Goal: Information Seeking & Learning: Learn about a topic

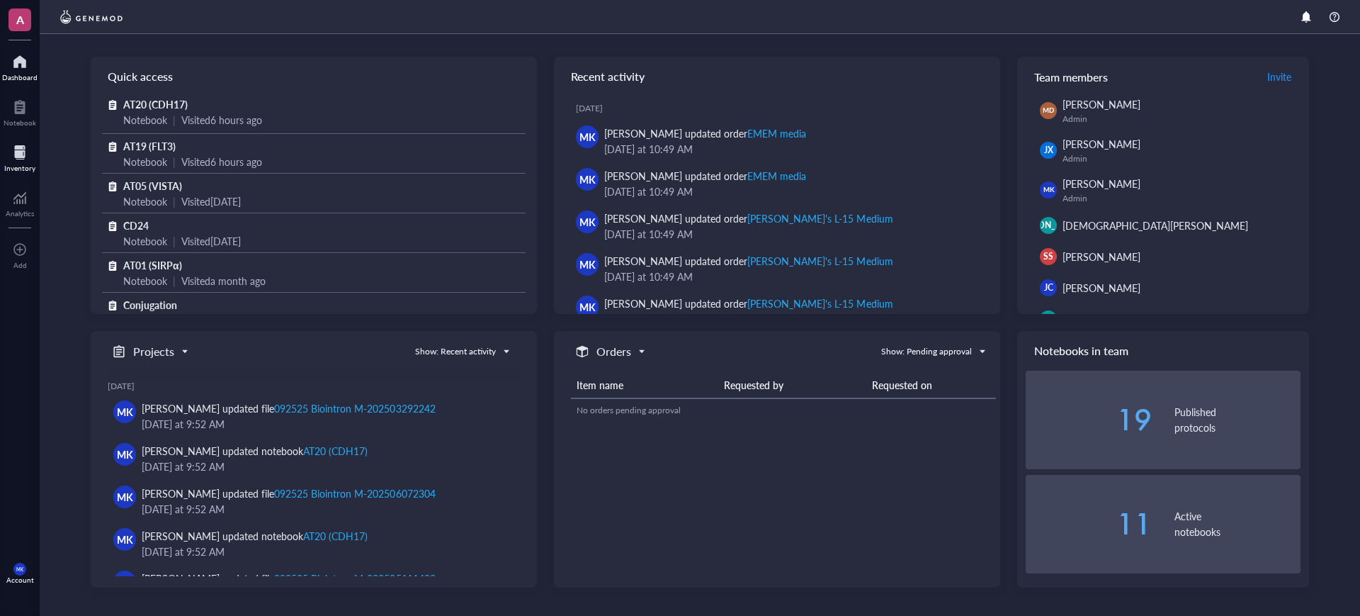
click at [18, 160] on div at bounding box center [19, 152] width 31 height 23
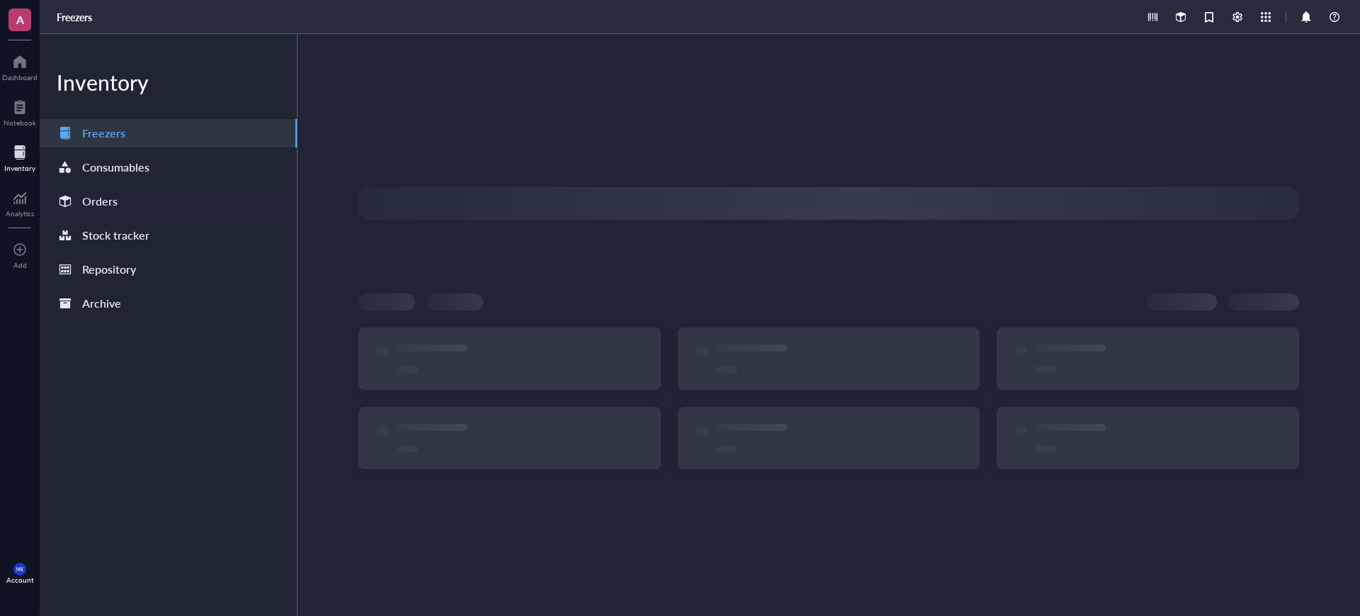
click at [152, 198] on div "Orders" at bounding box center [168, 201] width 257 height 28
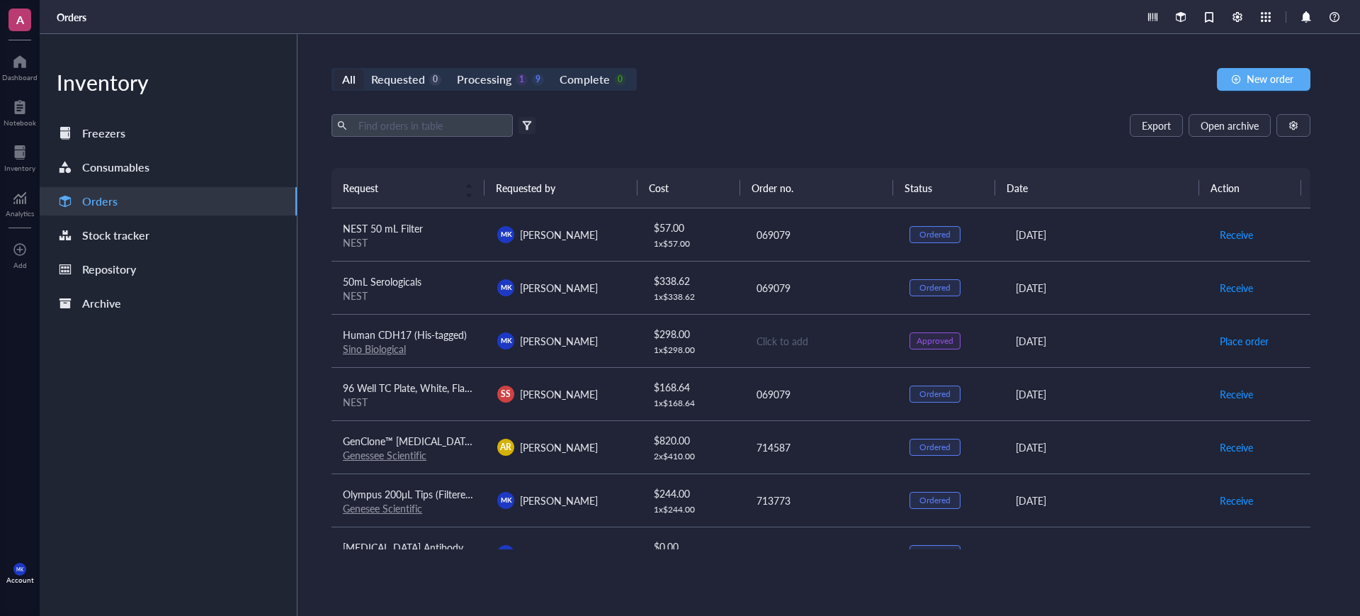
click at [178, 182] on div "Inventory Freezers Consumables Orders Stock tracker Repository Archive" at bounding box center [169, 325] width 258 height 582
click at [184, 169] on div "Consumables" at bounding box center [168, 167] width 257 height 28
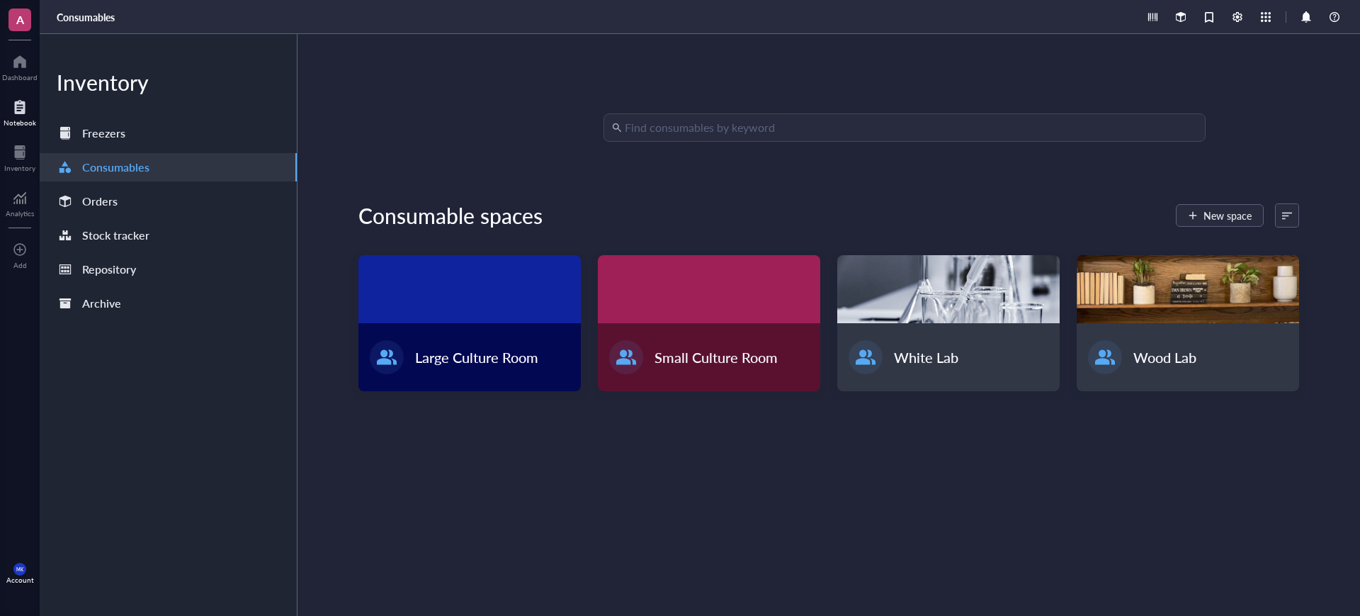
click at [26, 110] on div at bounding box center [20, 107] width 33 height 23
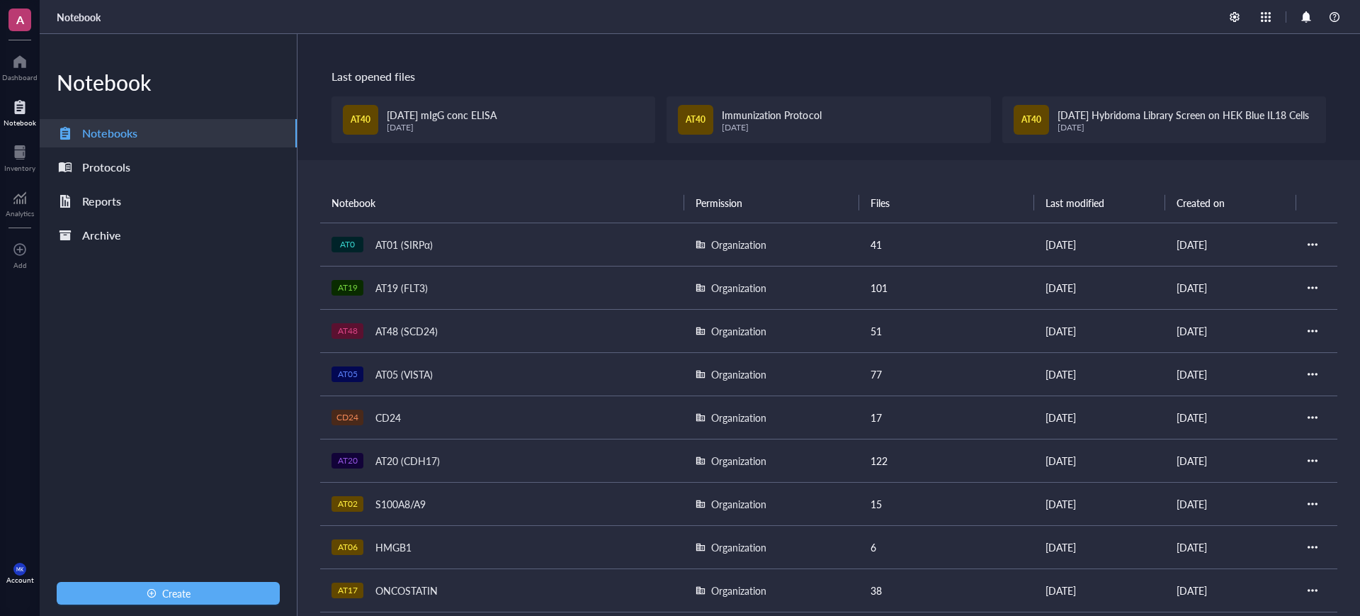
click at [415, 293] on div "AT19 (FLT3)" at bounding box center [401, 288] width 65 height 20
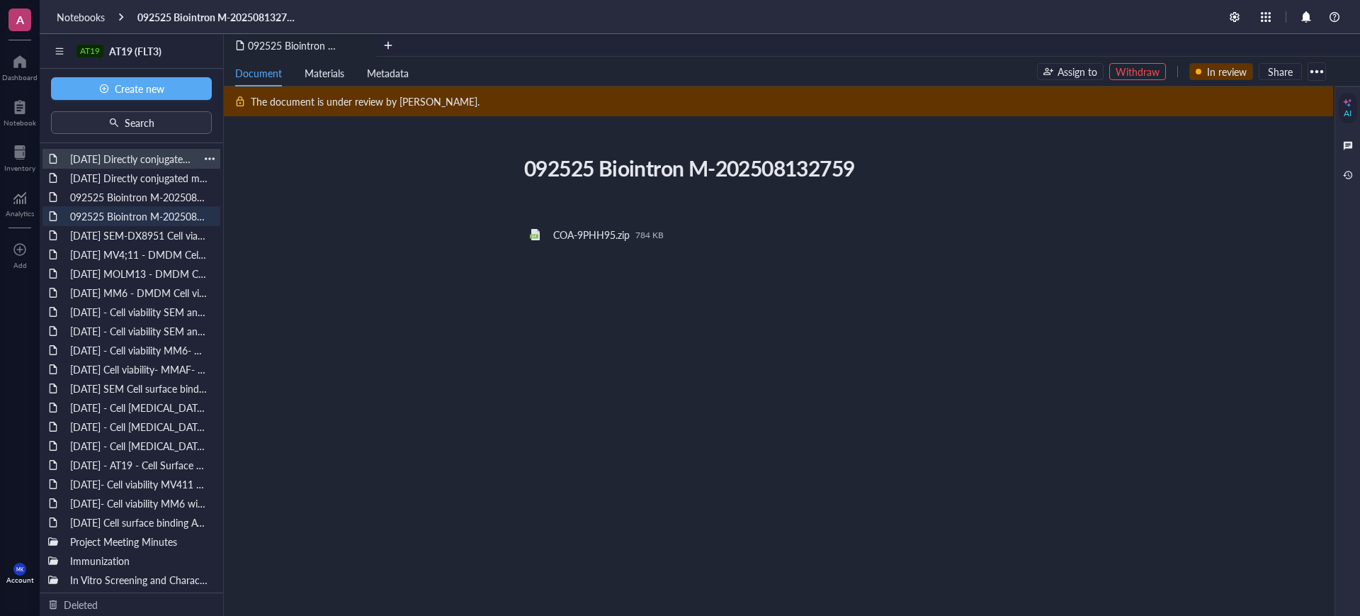
click at [141, 161] on div "[DATE] Directly conjugated mc-GGFG-DXD MV4;11 - SEM and MM6 cell lines- Biointr…" at bounding box center [131, 159] width 135 height 20
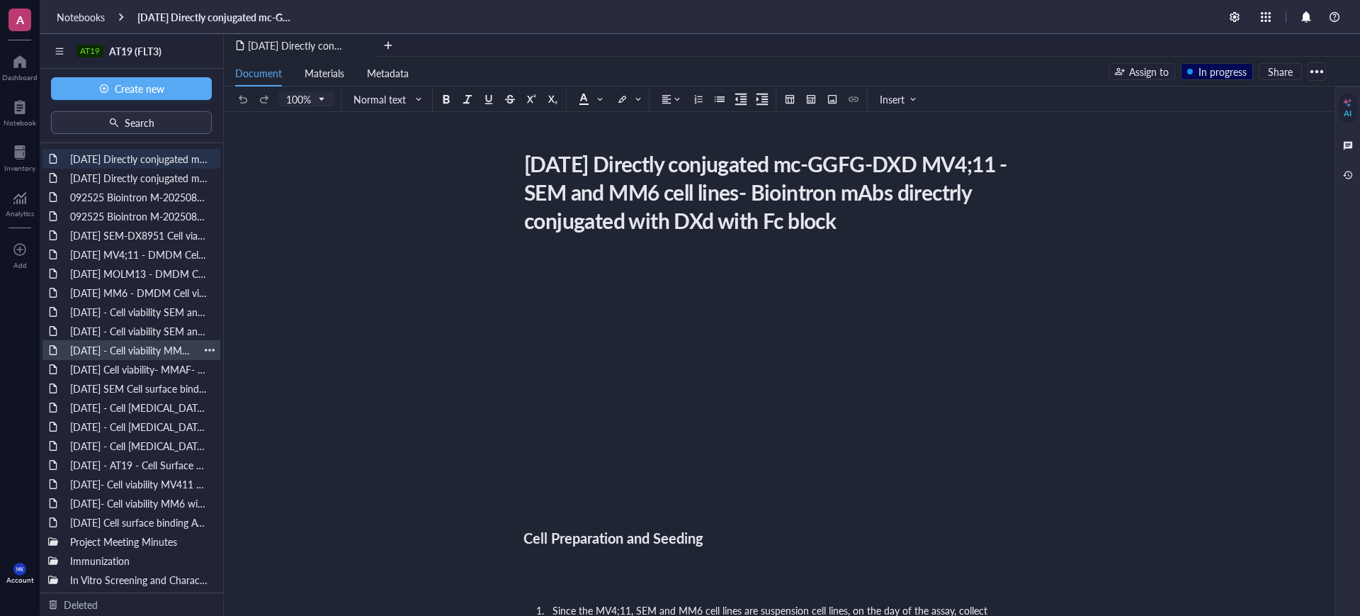
click at [114, 344] on div "[DATE] - Cell viability MM6- MMAF" at bounding box center [131, 350] width 135 height 20
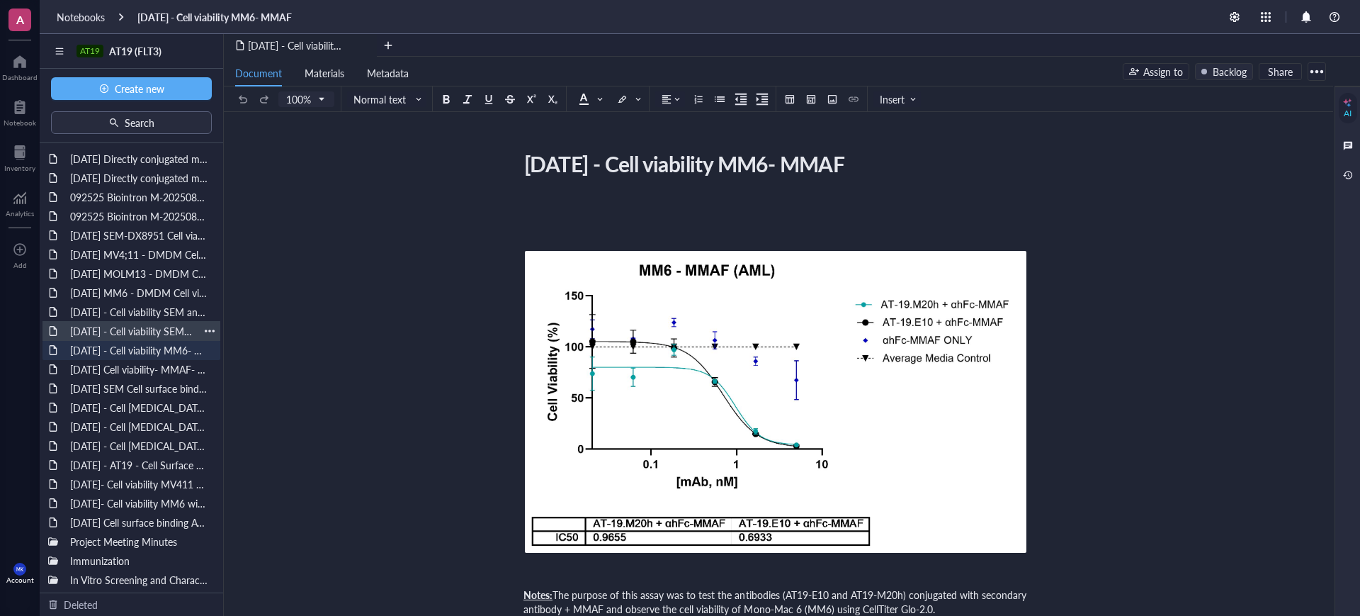
click at [128, 323] on div "[DATE] - Cell viability SEM and [GEOGRAPHIC_DATA]; 411- DMDM" at bounding box center [131, 331] width 135 height 20
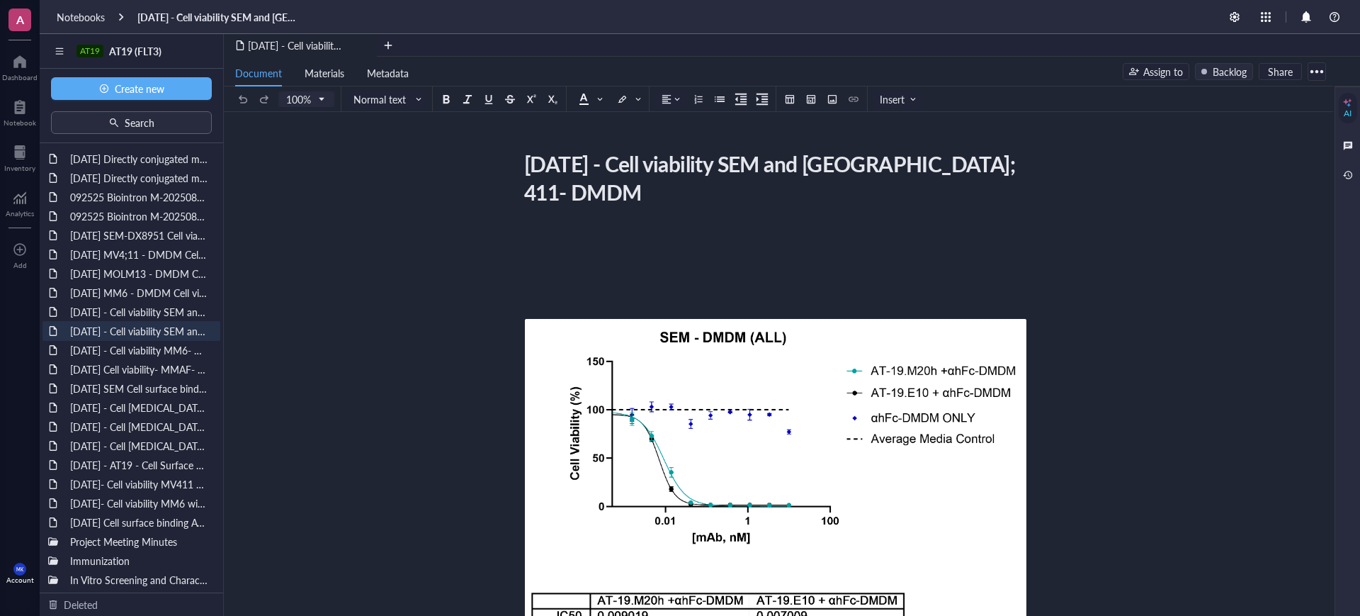
click at [101, 16] on div "Notebooks" at bounding box center [81, 17] width 48 height 13
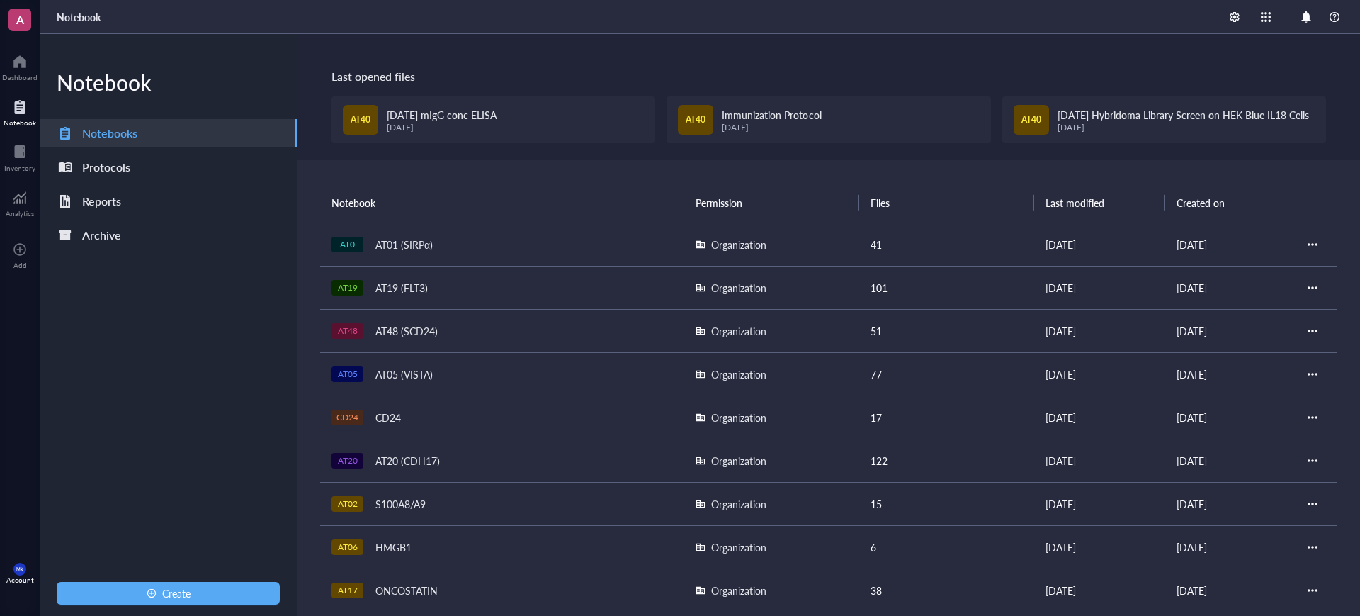
click at [456, 101] on div "AT40 [DATE] mIgG conc ELISA [DATE]" at bounding box center [494, 119] width 324 height 47
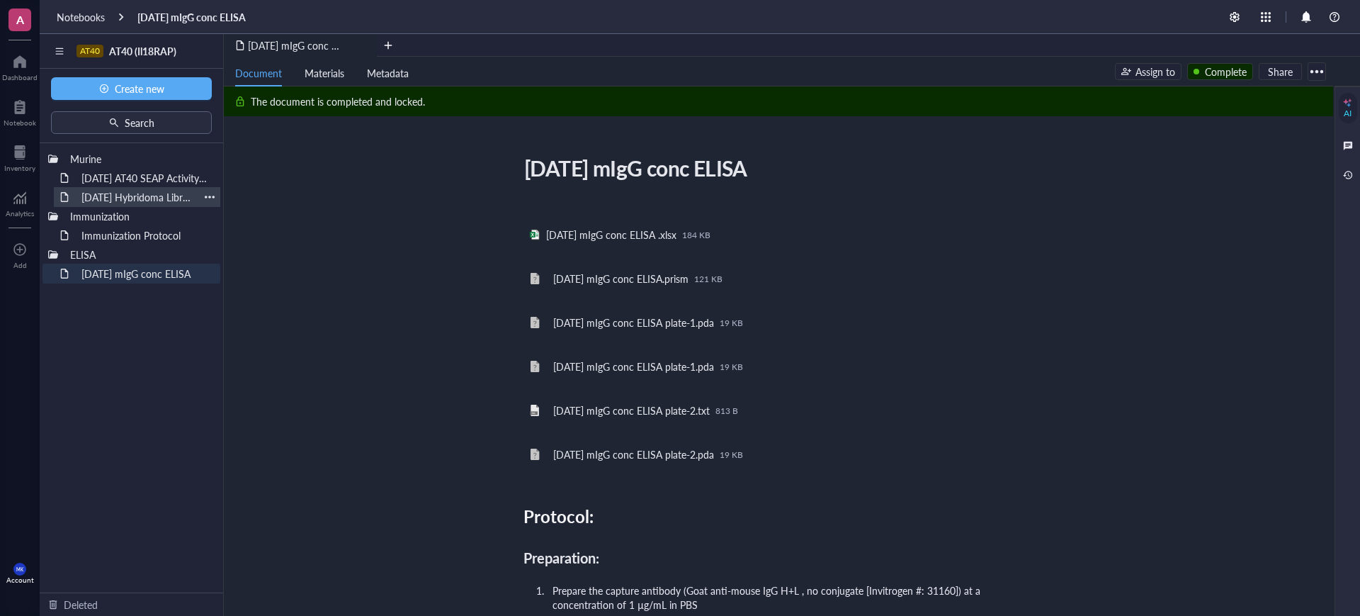
click at [121, 188] on div "[DATE] Hybridoma Library Screen on HEK Blue IL18 Cells" at bounding box center [137, 197] width 124 height 20
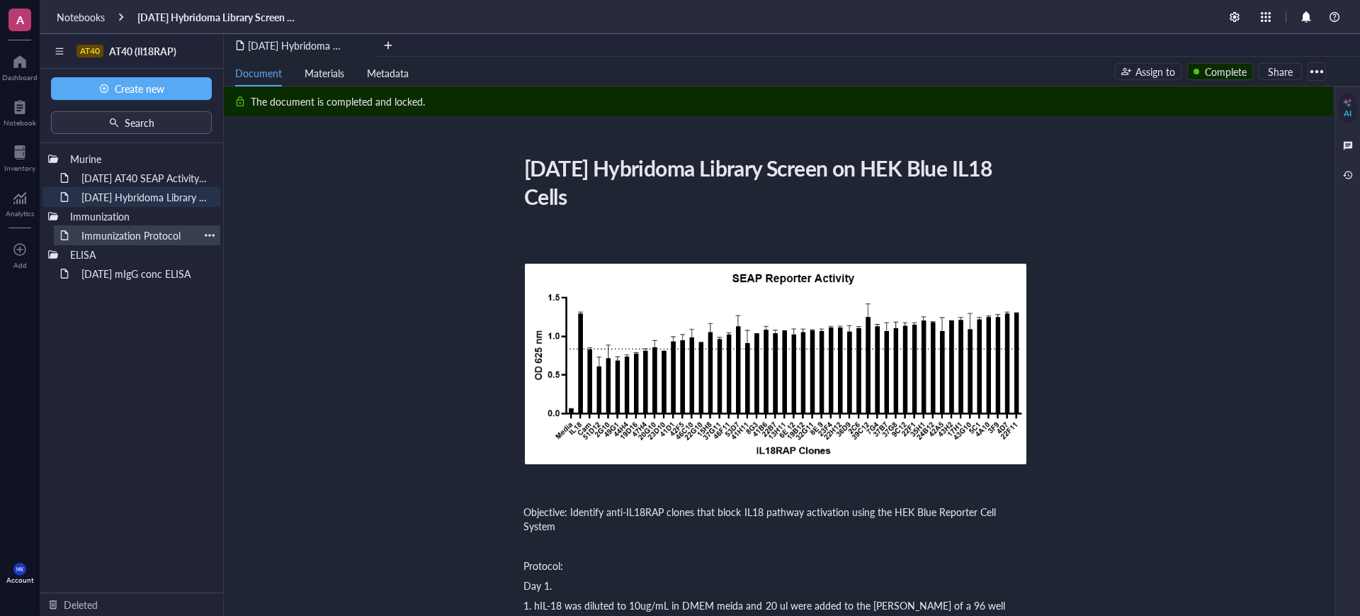
click at [102, 232] on div "Immunization Protocol" at bounding box center [137, 235] width 124 height 20
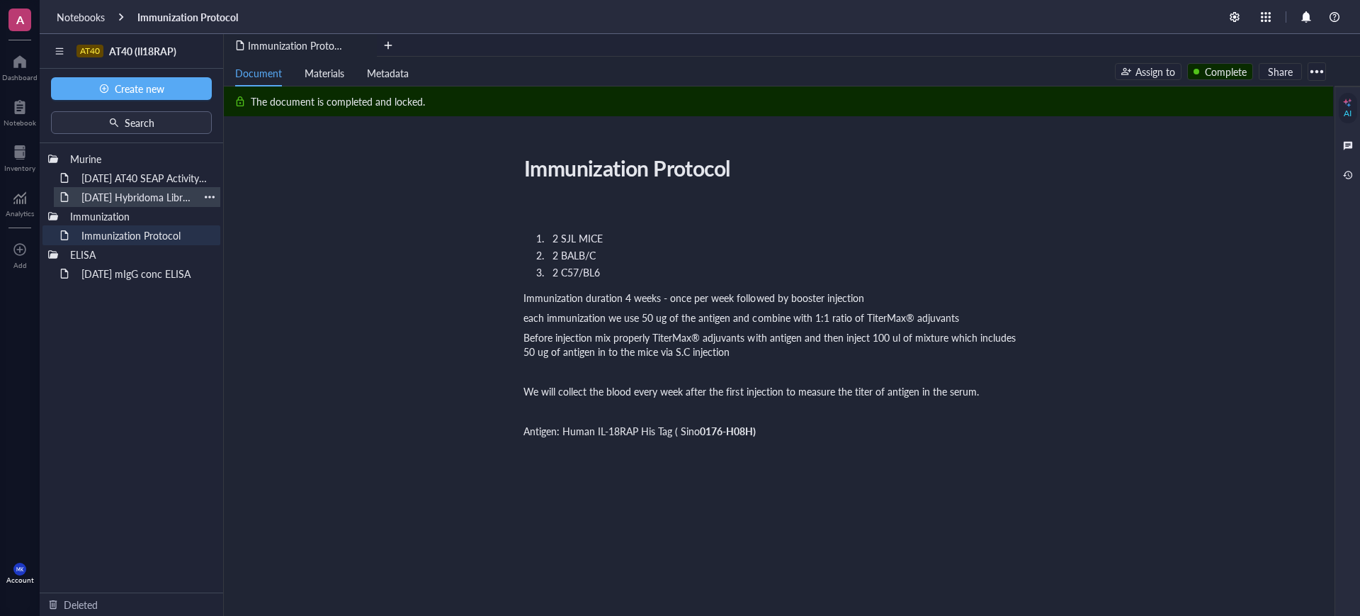
click at [100, 198] on div "[DATE] Hybridoma Library Screen on HEK Blue IL18 Cells" at bounding box center [137, 197] width 124 height 20
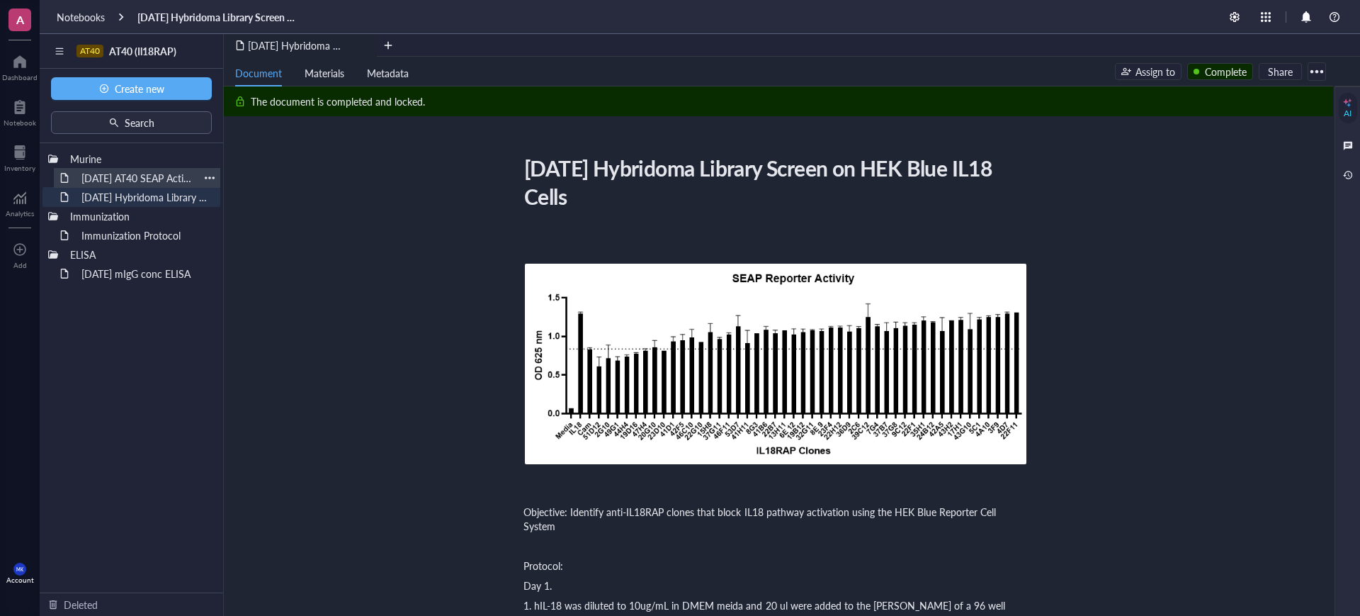
click at [109, 180] on div "[DATE] AT40 SEAP Activity Screen Hybridoma Supernatant" at bounding box center [137, 178] width 124 height 20
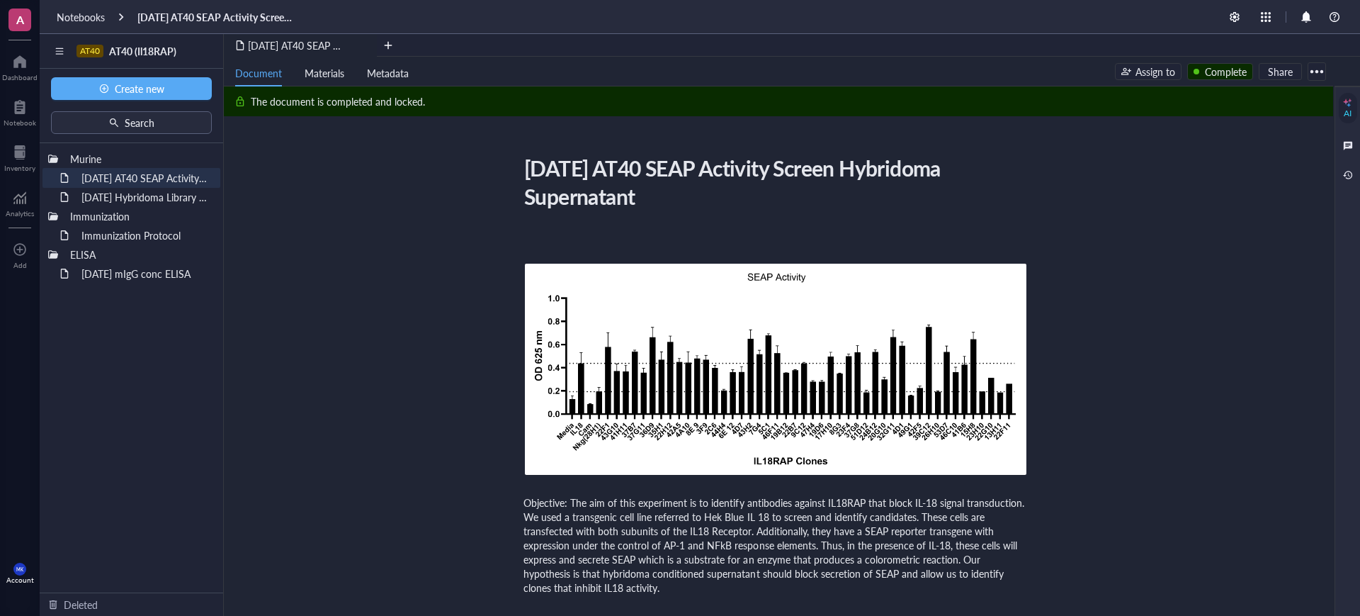
click at [1317, 72] on div at bounding box center [1317, 71] width 23 height 23
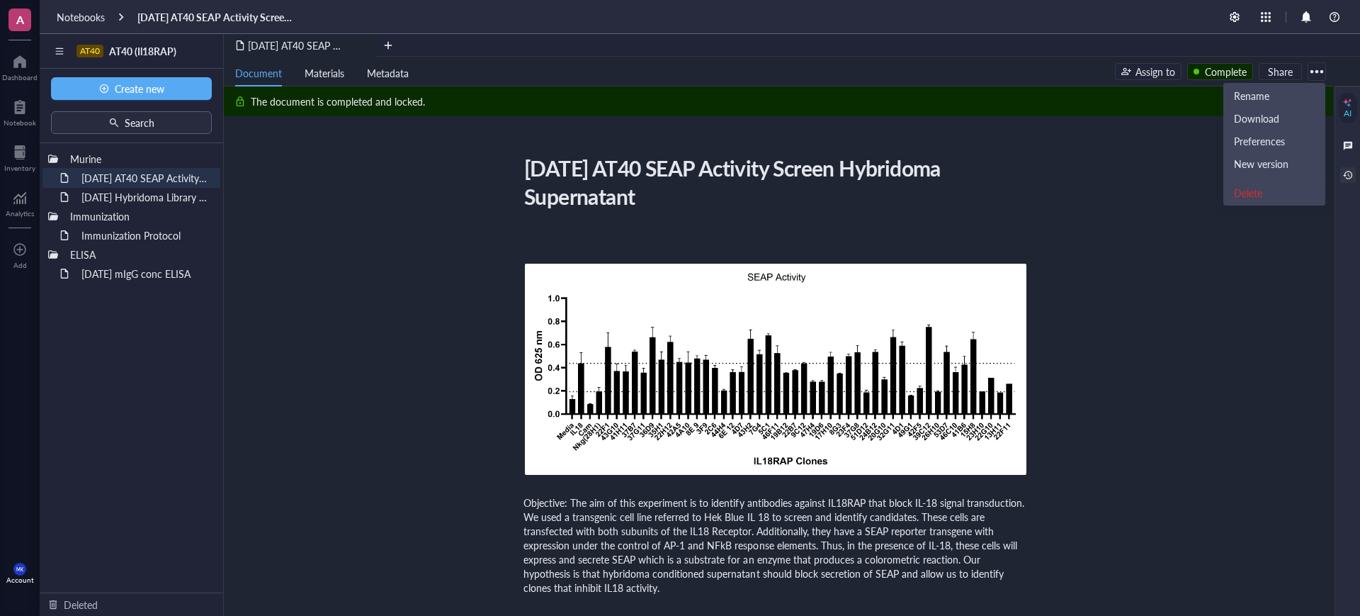
click at [1351, 170] on div at bounding box center [1349, 175] width 16 height 16
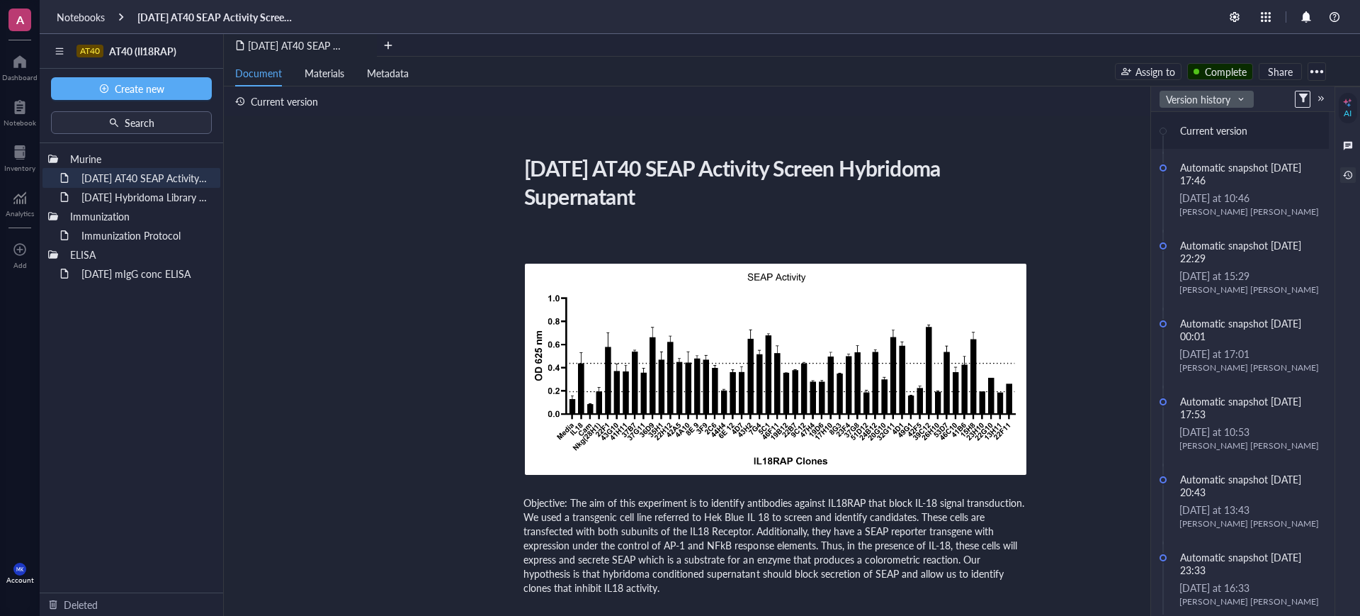
click at [1211, 95] on span "Version history" at bounding box center [1204, 99] width 77 height 13
click at [1217, 120] on div "Activity" at bounding box center [1207, 125] width 72 height 13
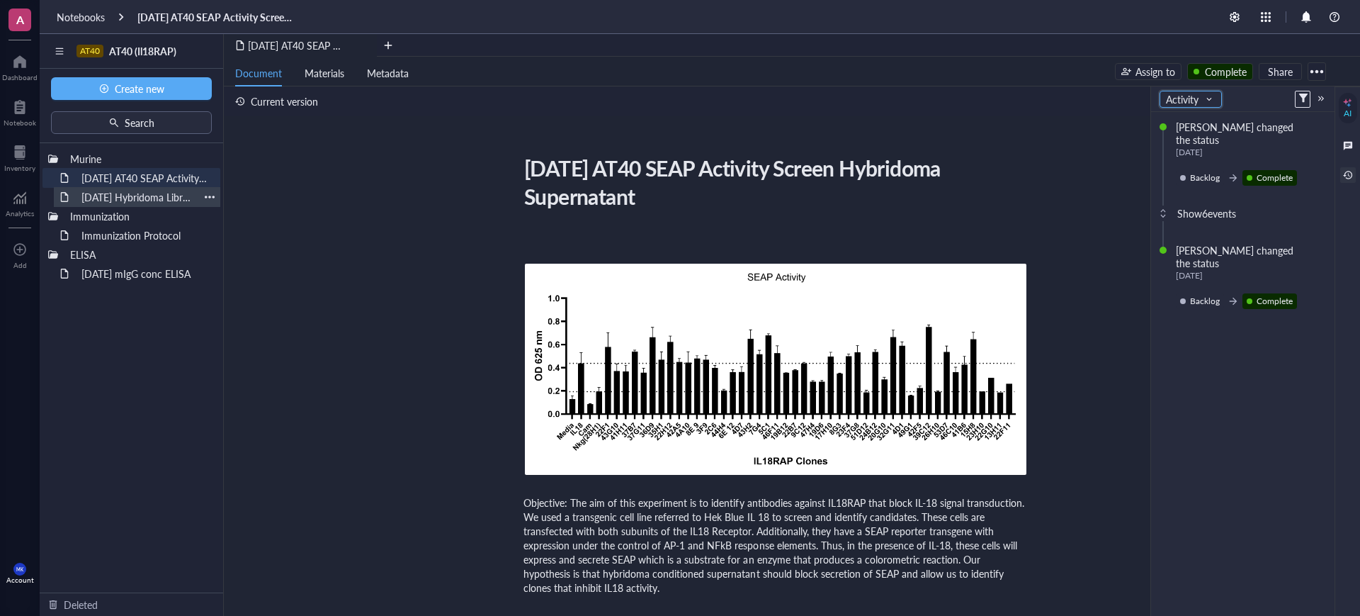
click at [162, 193] on div "[DATE] Hybridoma Library Screen on HEK Blue IL18 Cells" at bounding box center [137, 197] width 124 height 20
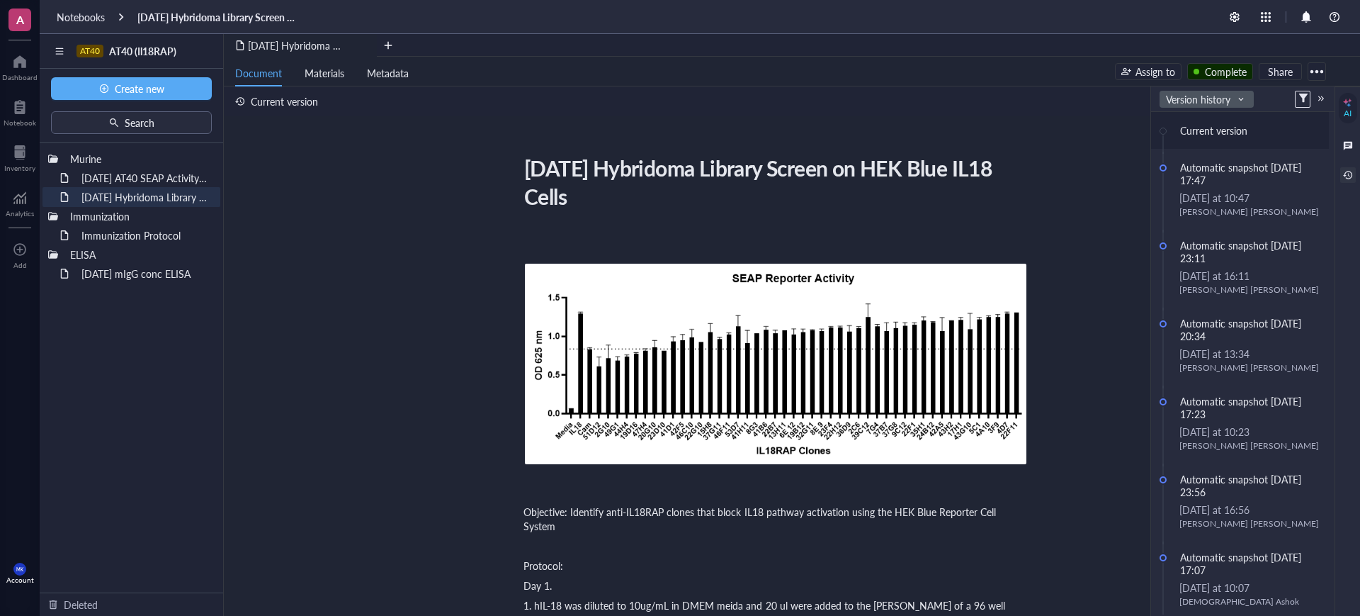
click at [1223, 101] on span "Version history" at bounding box center [1204, 99] width 77 height 13
click at [1211, 149] on div "Version history" at bounding box center [1201, 155] width 61 height 13
click at [1217, 101] on span "Version history" at bounding box center [1204, 99] width 77 height 13
click at [1209, 119] on div "Activity" at bounding box center [1207, 125] width 72 height 13
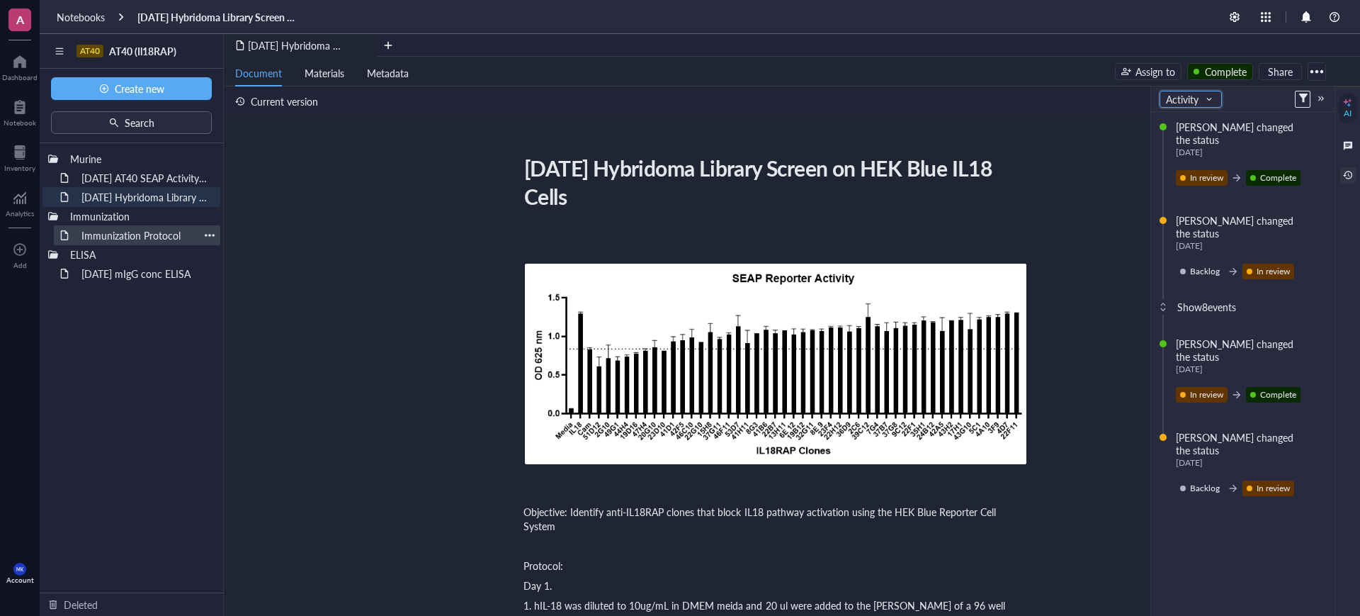
click at [161, 236] on div "Immunization Protocol" at bounding box center [137, 235] width 124 height 20
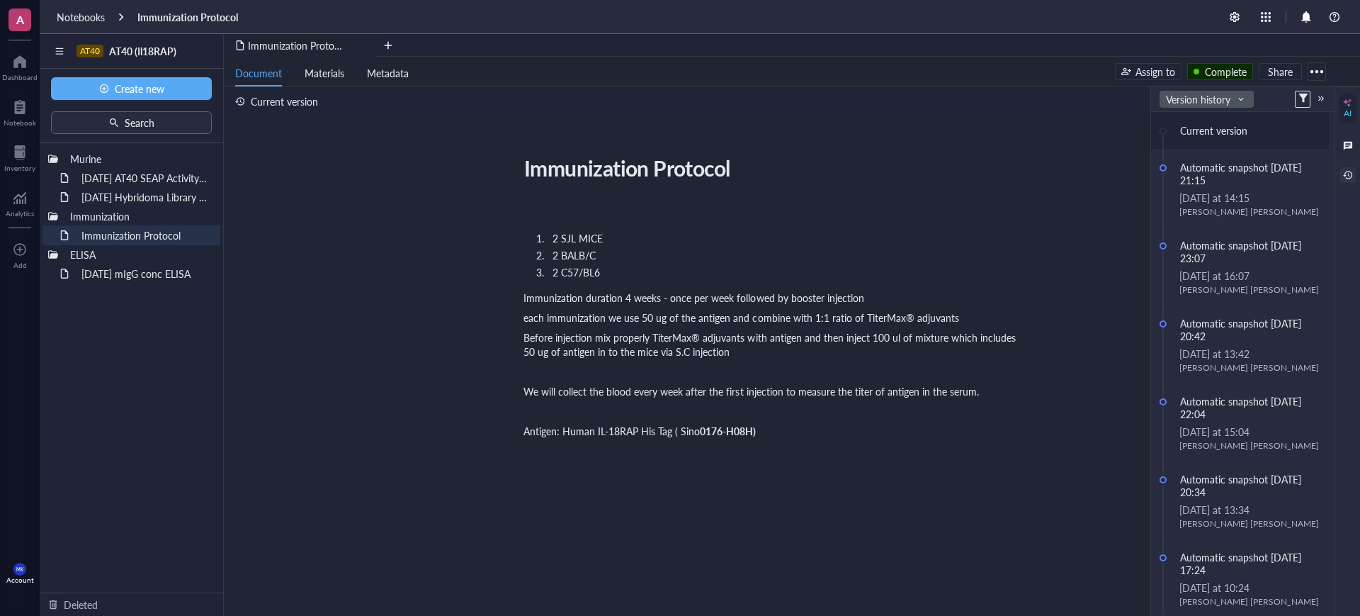
click at [1235, 101] on span "Version history" at bounding box center [1204, 99] width 77 height 13
click at [1203, 128] on div "Activity" at bounding box center [1207, 125] width 72 height 13
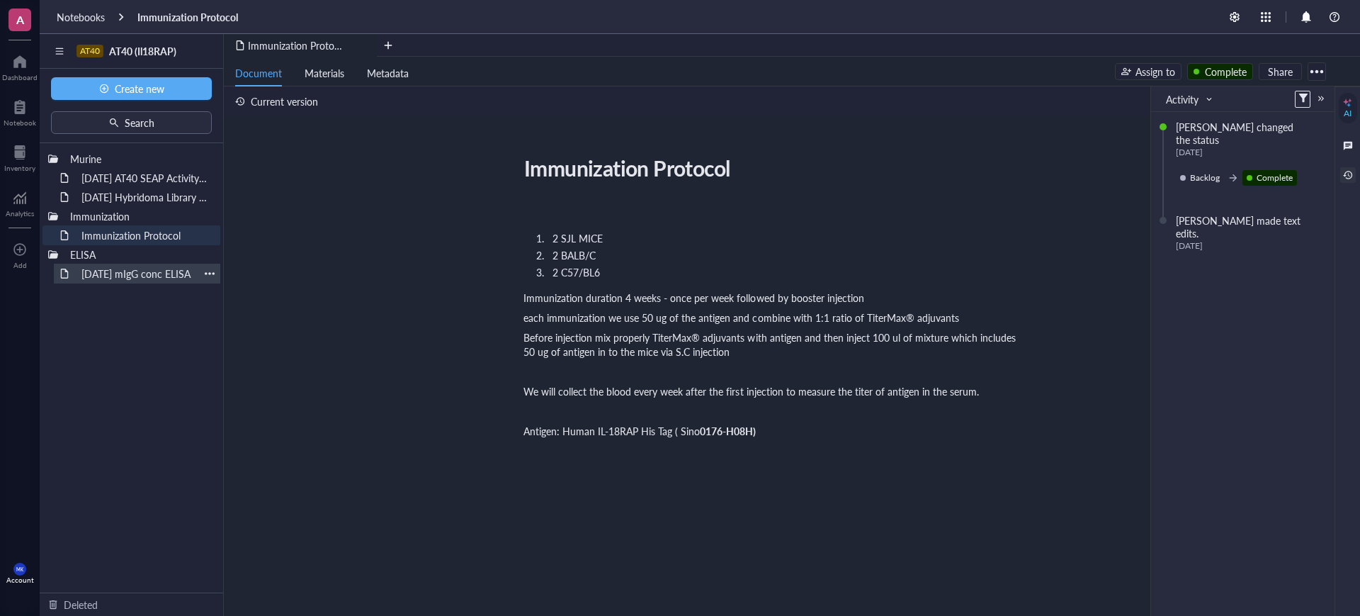
click at [169, 278] on div "[DATE] mIgG conc ELISA" at bounding box center [137, 274] width 124 height 20
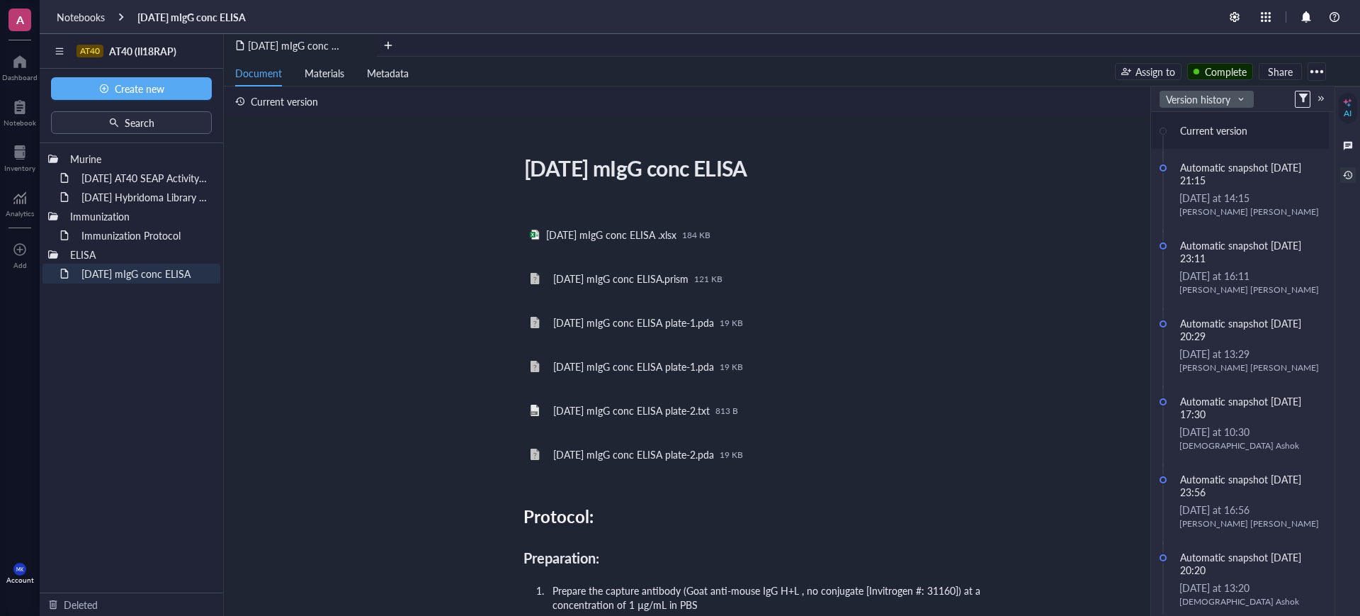
click at [1215, 91] on input "search" at bounding box center [1199, 99] width 67 height 21
click at [1222, 157] on div "Version history" at bounding box center [1201, 155] width 61 height 13
click at [1202, 96] on span "Version history" at bounding box center [1204, 99] width 77 height 13
click at [1207, 120] on div "Activity" at bounding box center [1207, 125] width 72 height 13
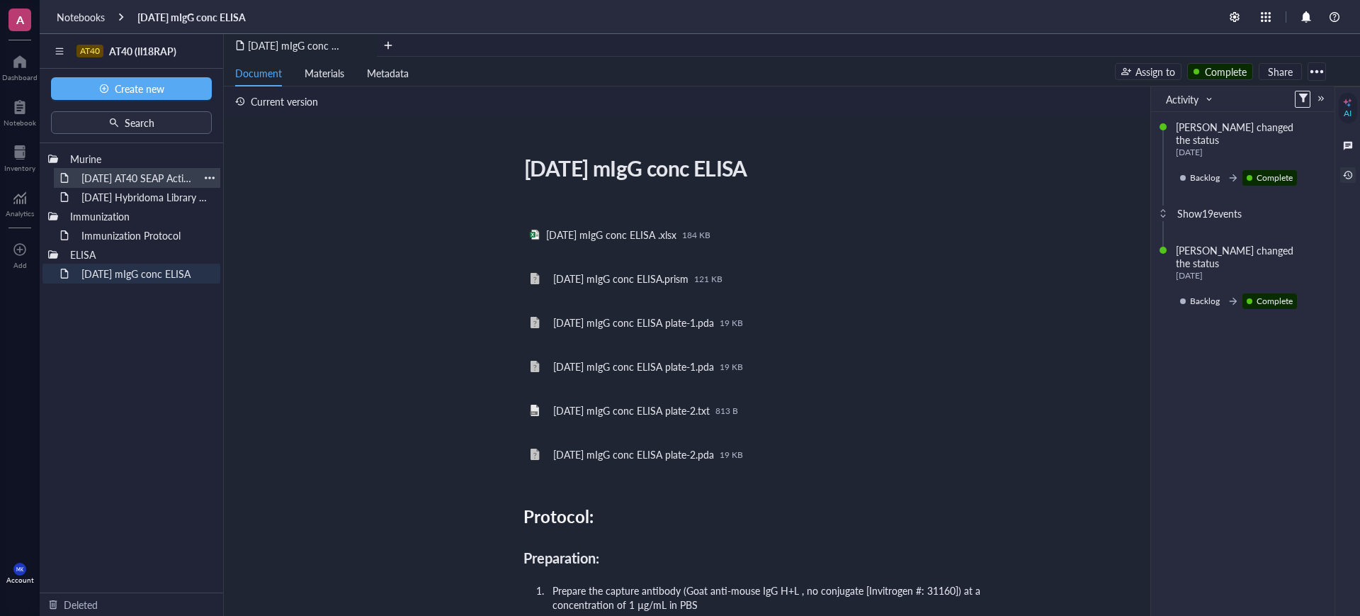
click at [125, 180] on div "[DATE] AT40 SEAP Activity Screen Hybridoma Supernatant" at bounding box center [137, 178] width 124 height 20
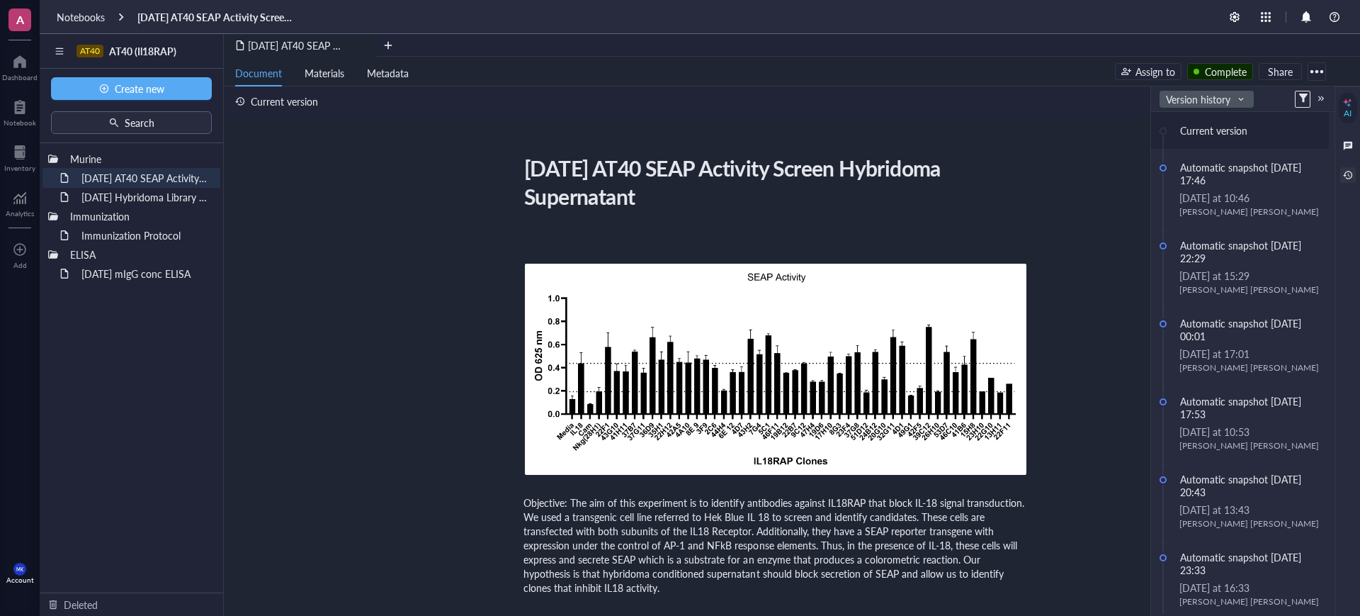
click at [1227, 95] on span "Version history" at bounding box center [1204, 99] width 77 height 13
click at [1200, 150] on div "Version history" at bounding box center [1201, 155] width 61 height 13
click at [1196, 89] on input "search" at bounding box center [1199, 99] width 67 height 21
click at [1189, 127] on div "Activity" at bounding box center [1187, 125] width 32 height 13
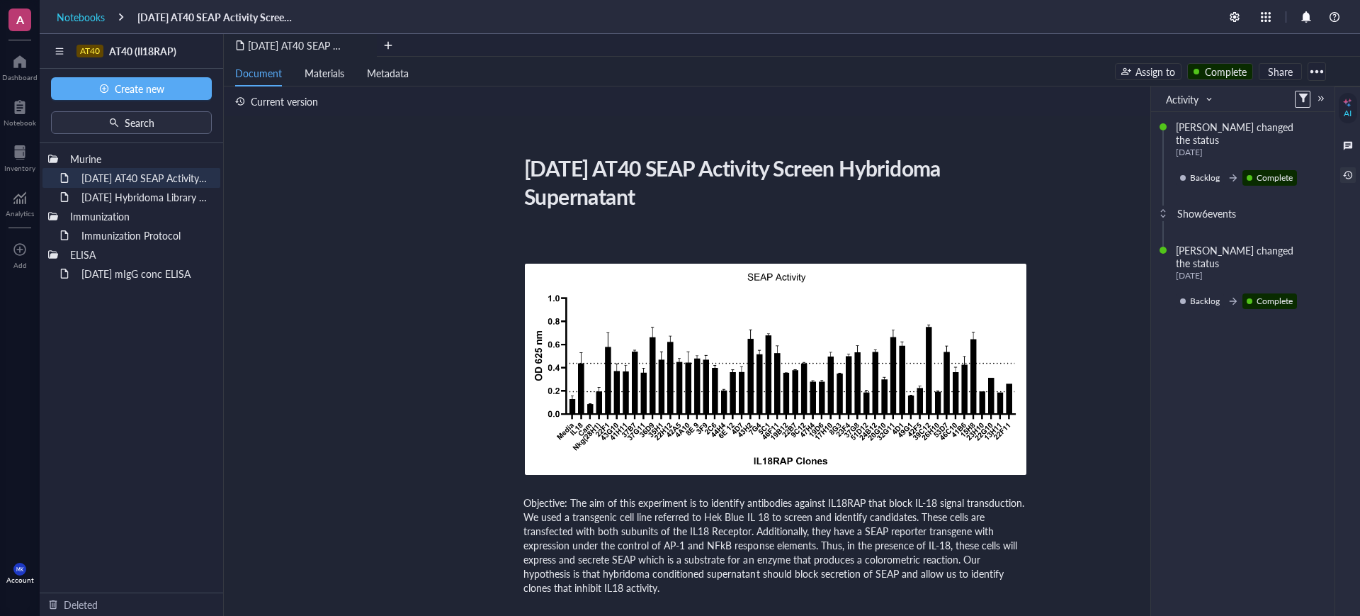
click at [81, 20] on div "Notebooks" at bounding box center [81, 17] width 48 height 13
